Goal: Information Seeking & Learning: Understand process/instructions

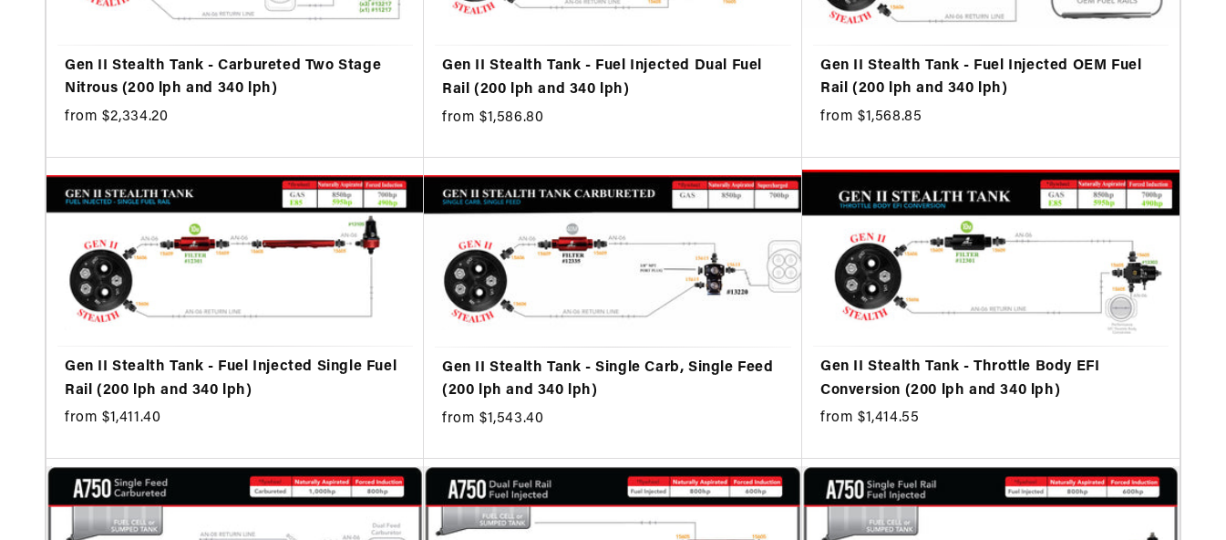
scroll to position [547, 0]
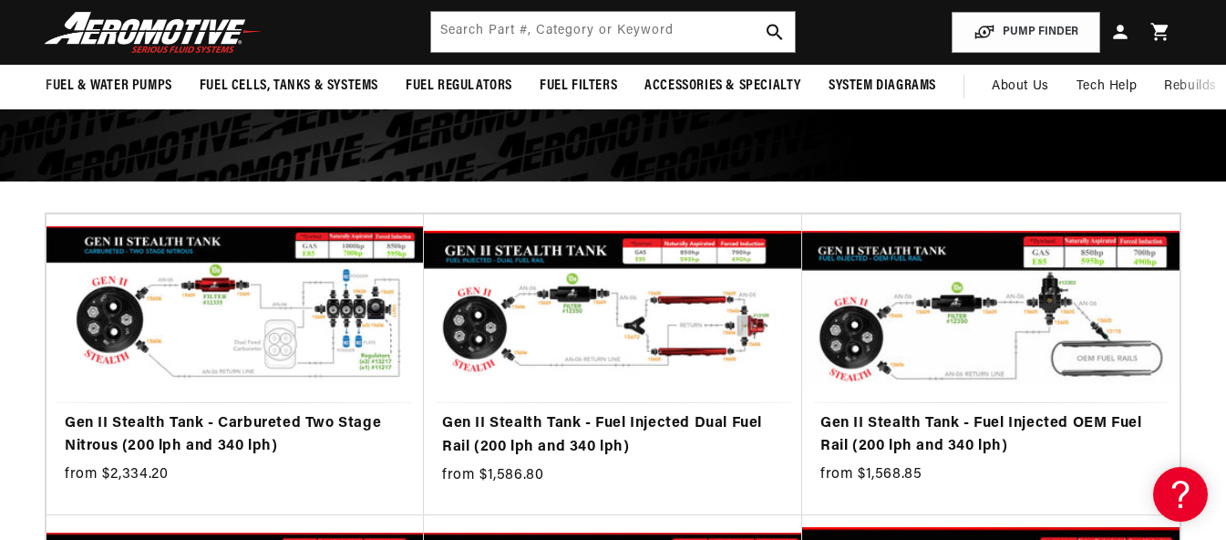
scroll to position [182, 0]
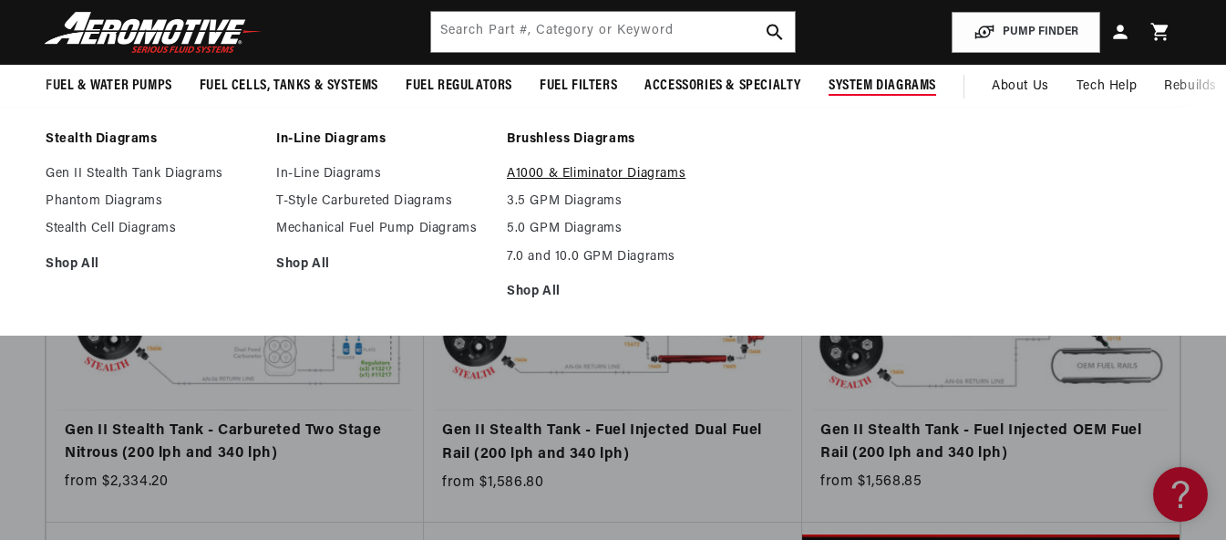
click at [583, 182] on link "A1000 & Eliminator Diagrams" at bounding box center [613, 174] width 212 height 16
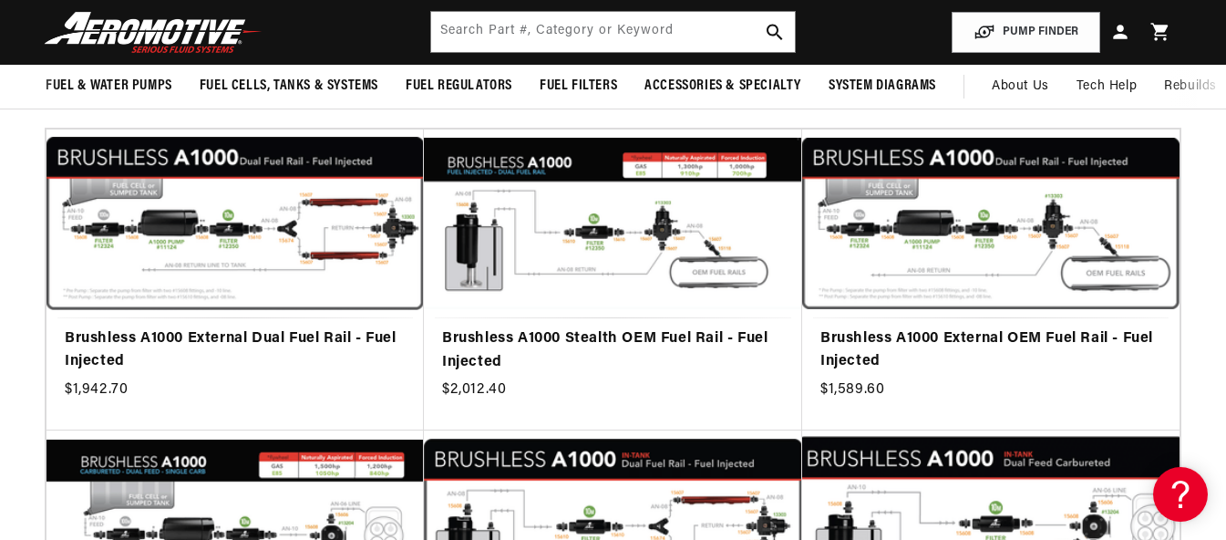
scroll to position [365, 0]
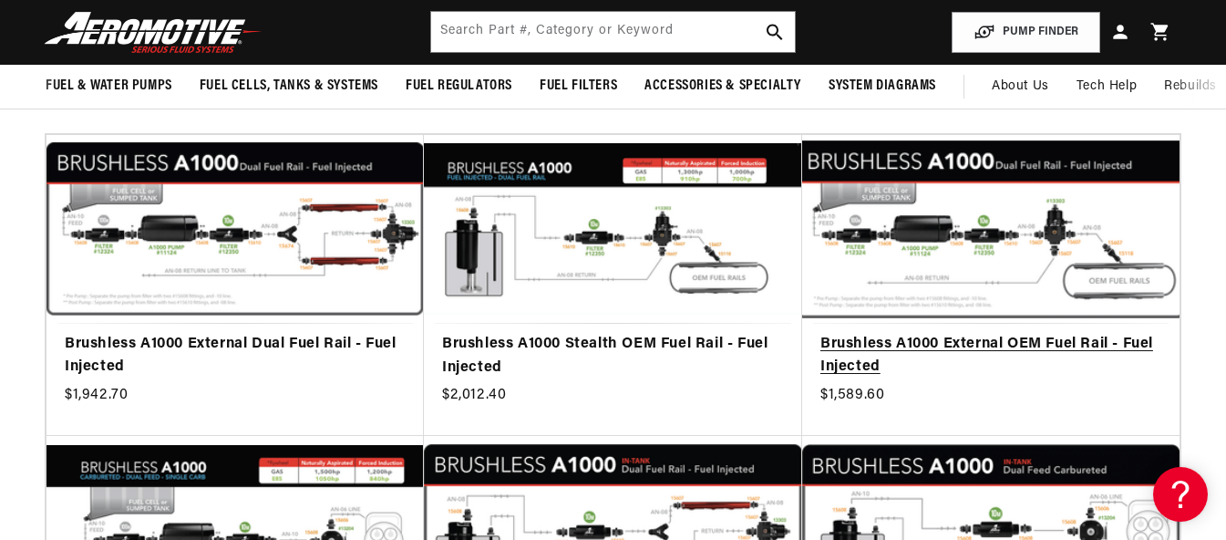
click at [982, 379] on link "Brushless A1000 External OEM Fuel Rail - Fuel Injected" at bounding box center [991, 356] width 341 height 47
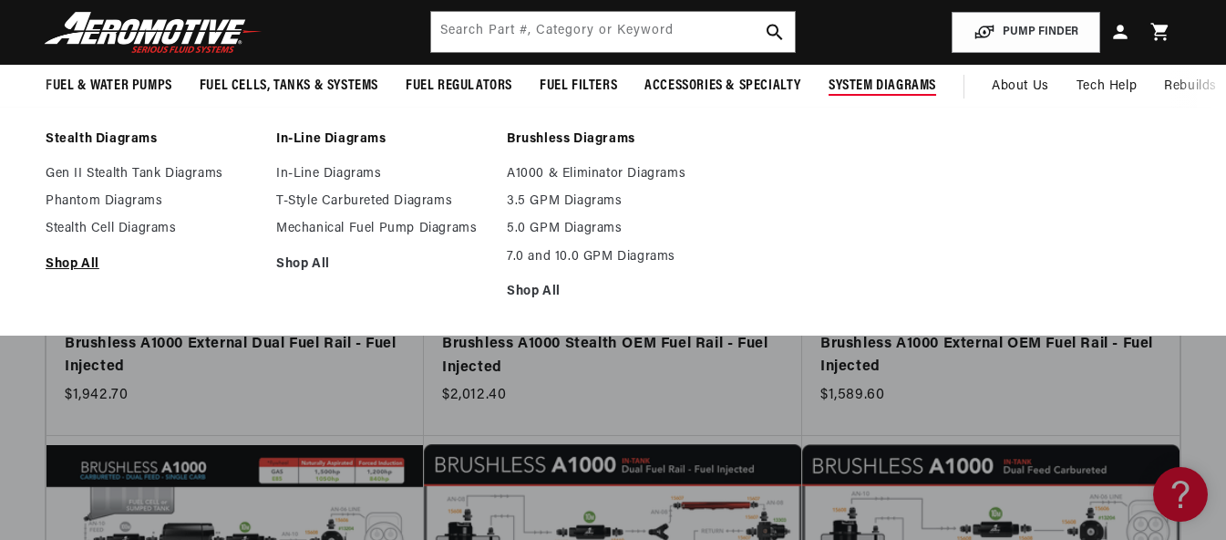
click at [94, 273] on link "Shop All" at bounding box center [152, 264] width 212 height 16
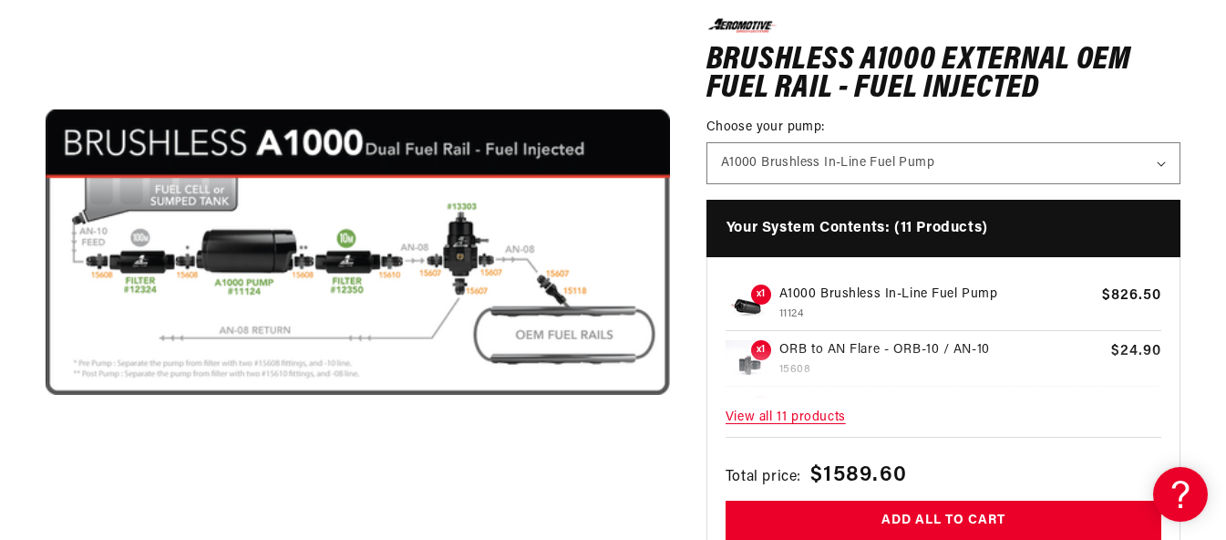
scroll to position [365, 0]
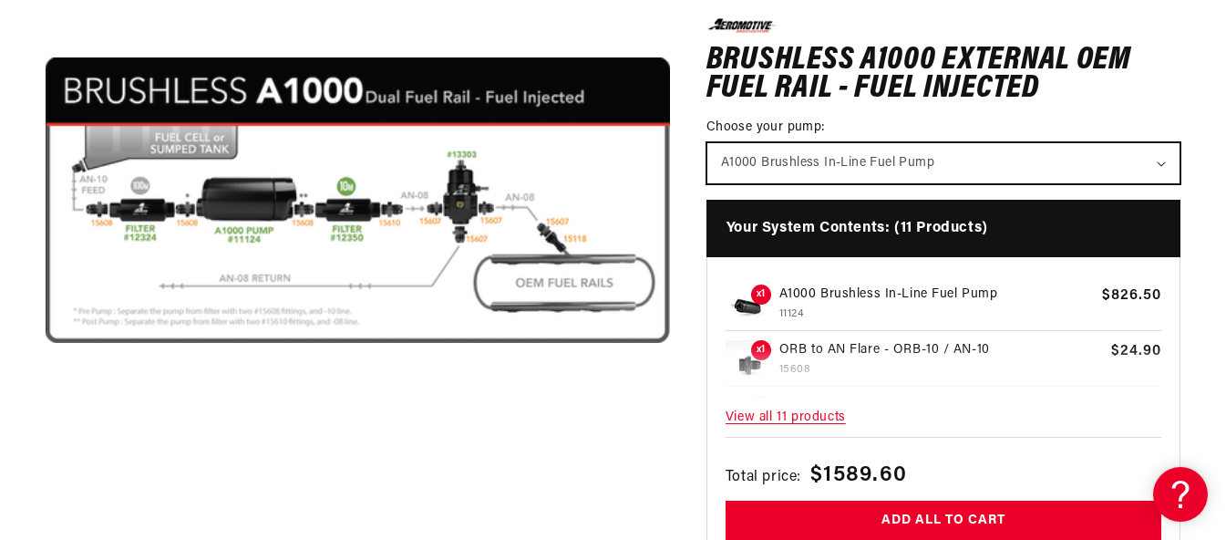
click at [874, 182] on select "A1000 Brushless In-Line Fuel Pump" at bounding box center [944, 162] width 472 height 40
click at [875, 182] on select "A1000 Brushless In-Line Fuel Pump" at bounding box center [944, 162] width 472 height 40
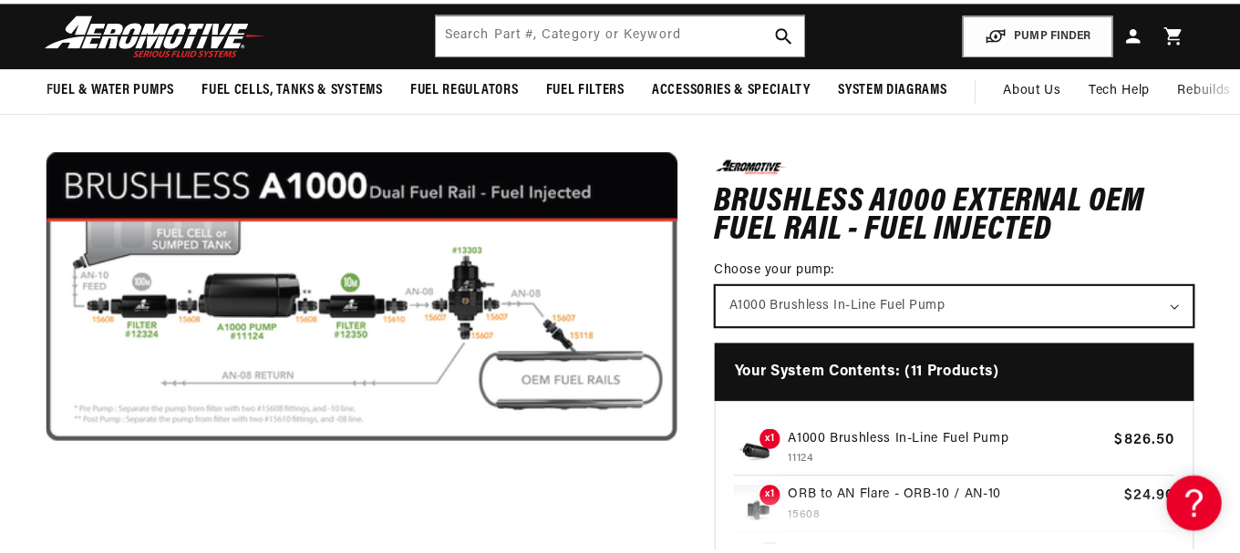
scroll to position [274, 0]
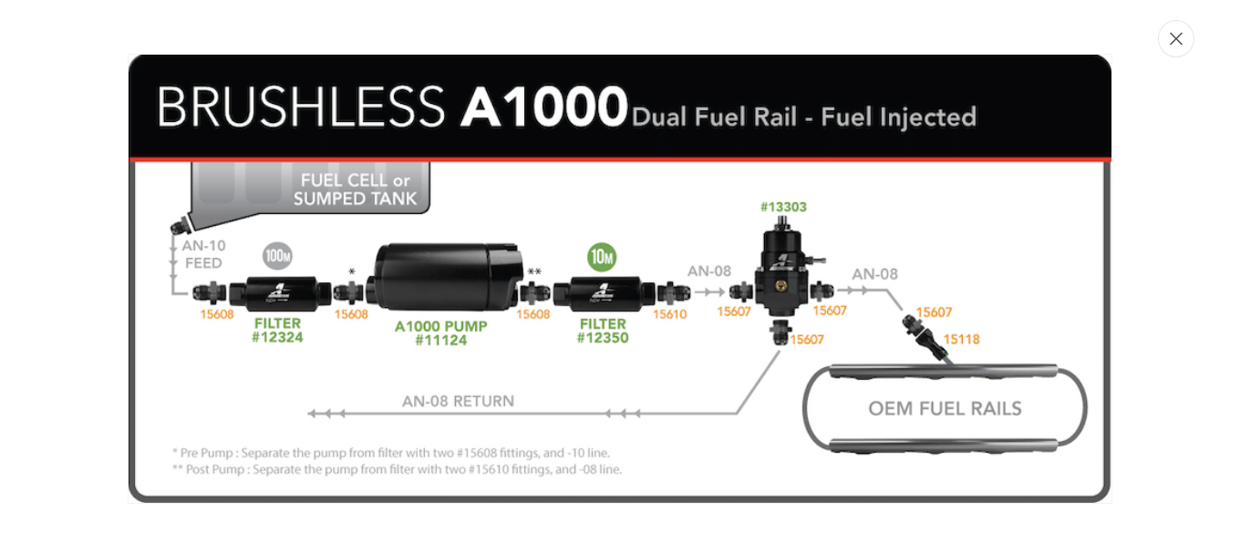
click at [1158, 57] on button "Close" at bounding box center [1176, 38] width 36 height 37
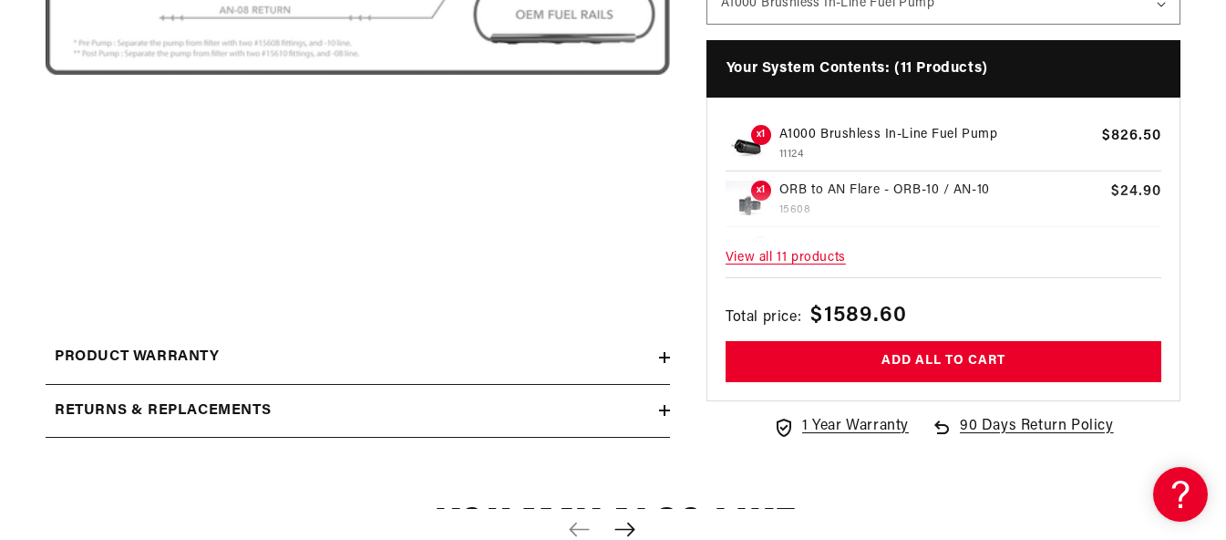
scroll to position [667, 0]
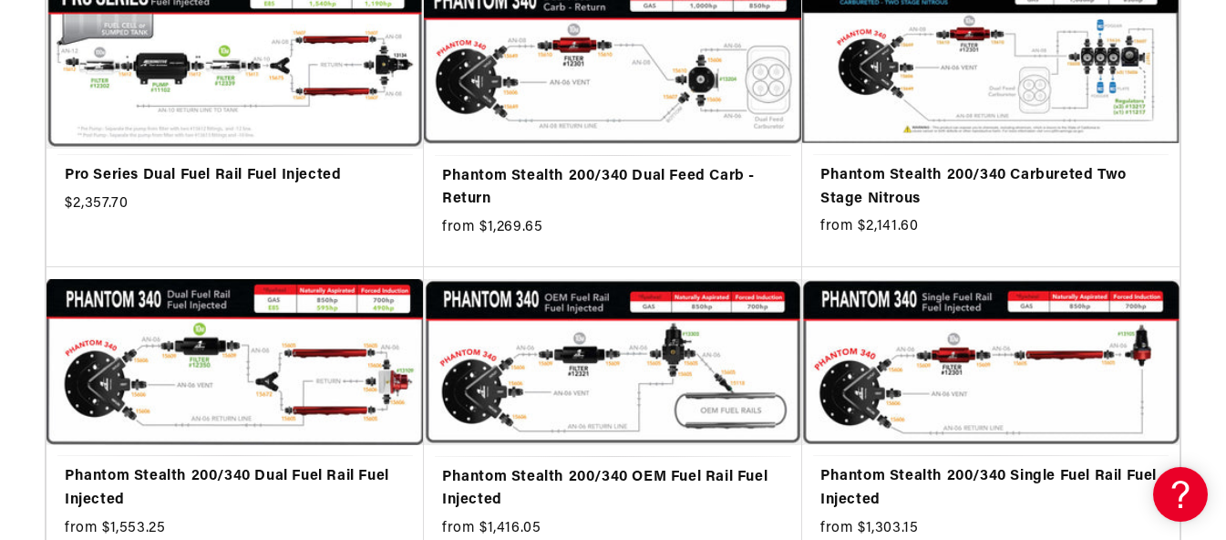
scroll to position [2280, 0]
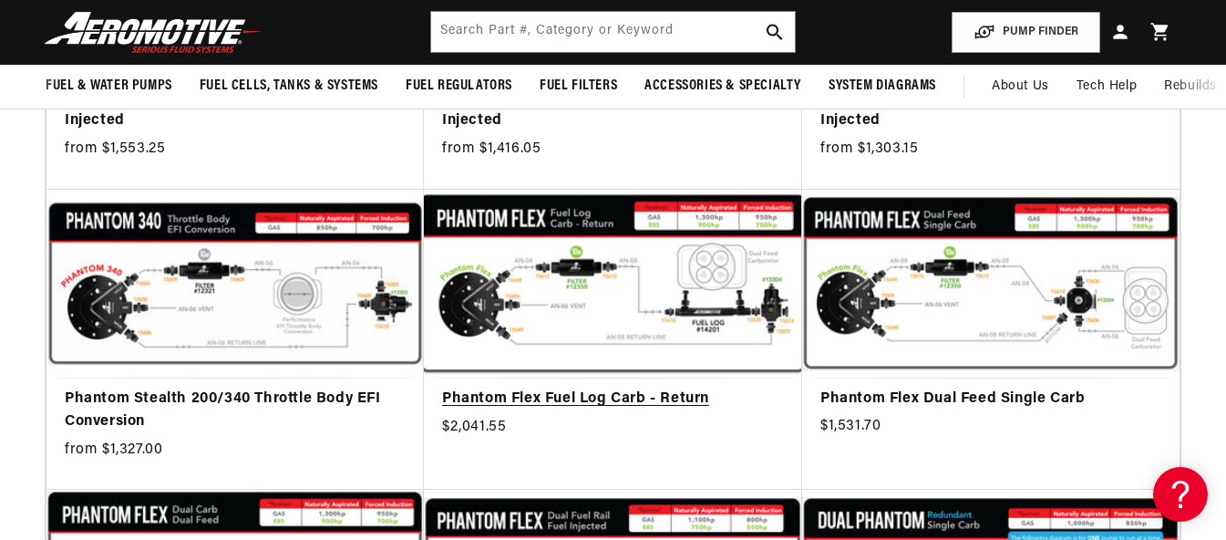
scroll to position [2371, 0]
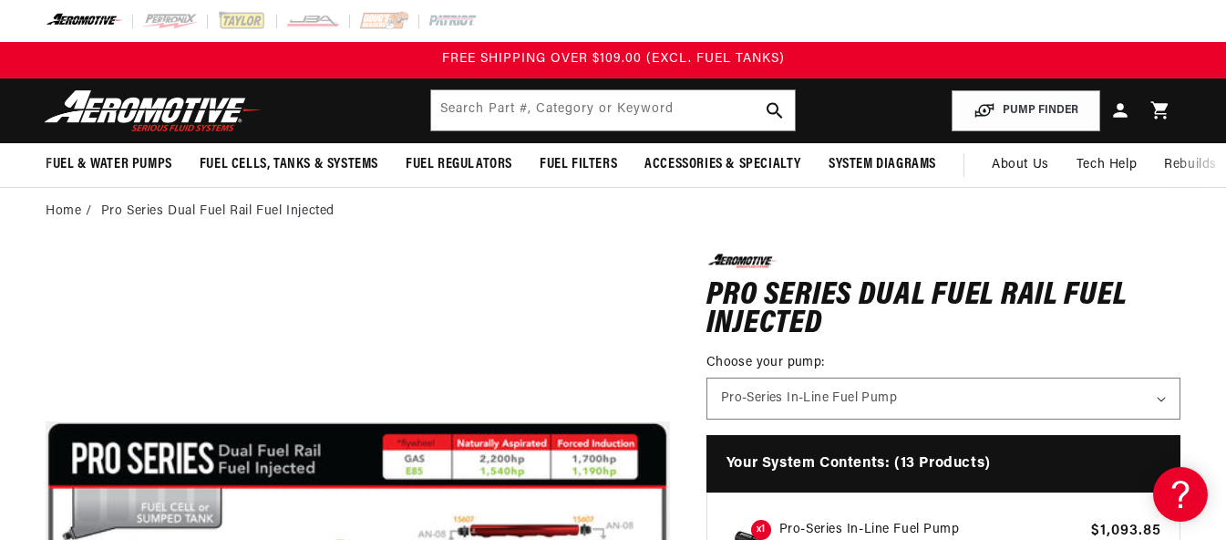
click at [878, 222] on ol "Home Pro Series Dual Fuel Rail Fuel Injected" at bounding box center [613, 212] width 1135 height 20
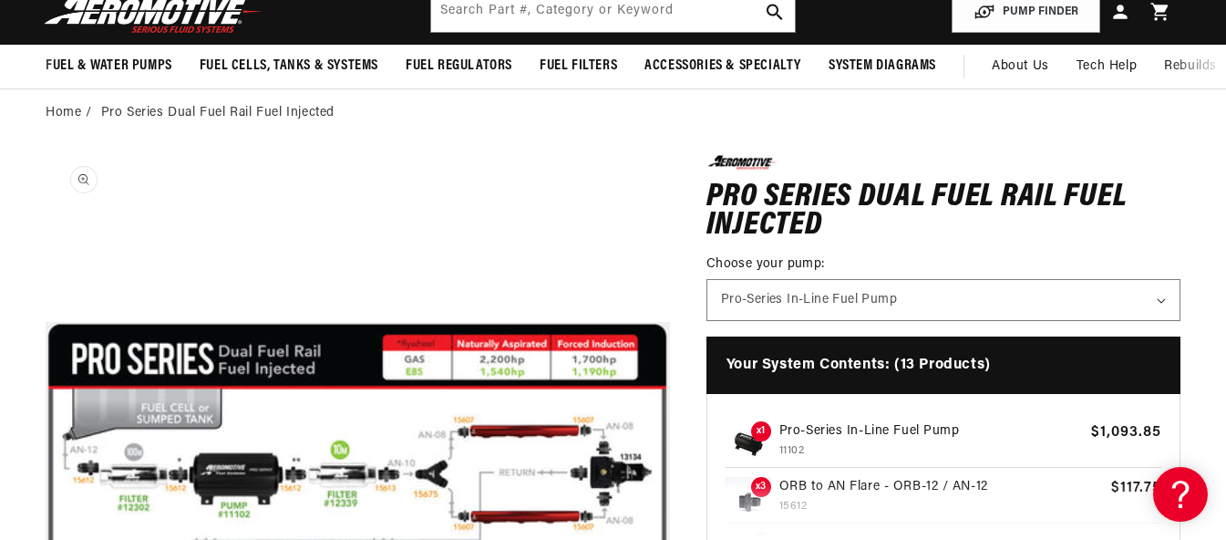
scroll to position [274, 0]
